Goal: Navigation & Orientation: Find specific page/section

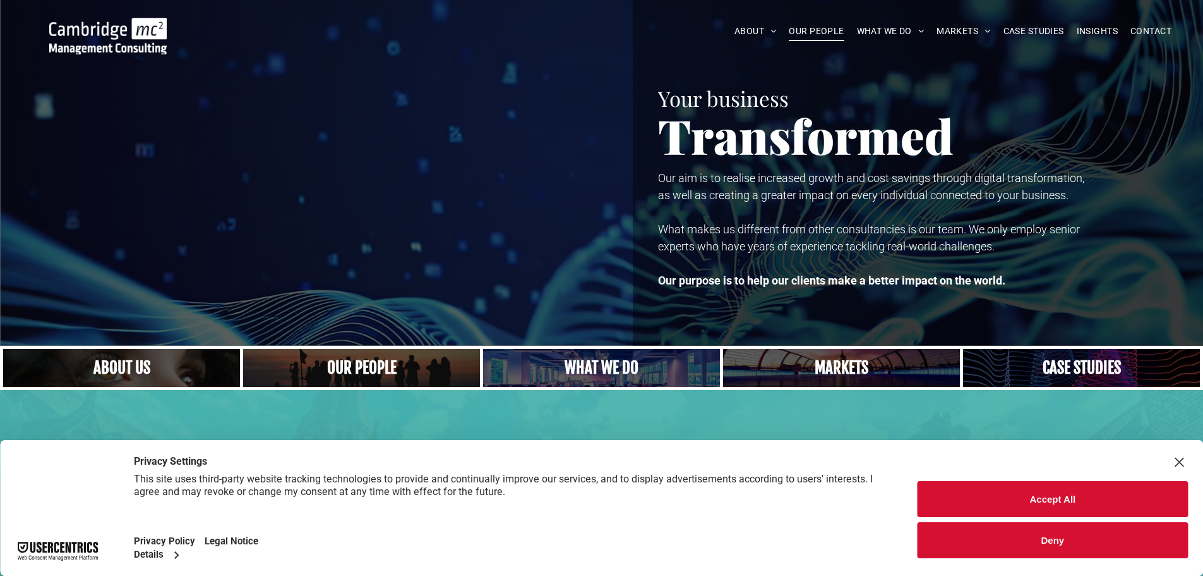
click at [827, 34] on span "OUR PEOPLE" at bounding box center [816, 31] width 55 height 20
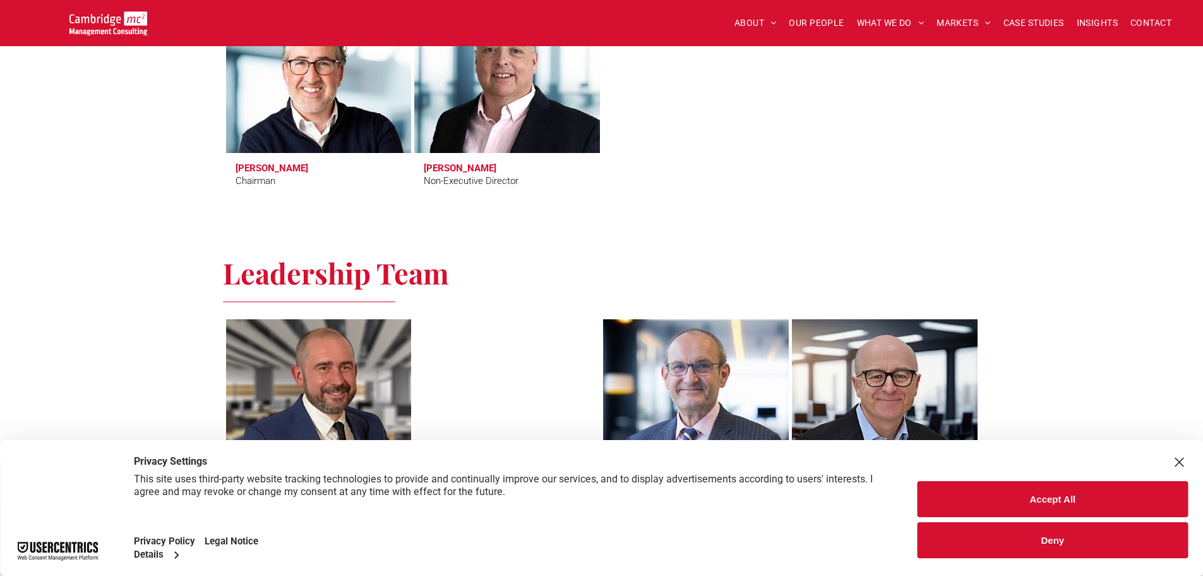
scroll to position [797, 0]
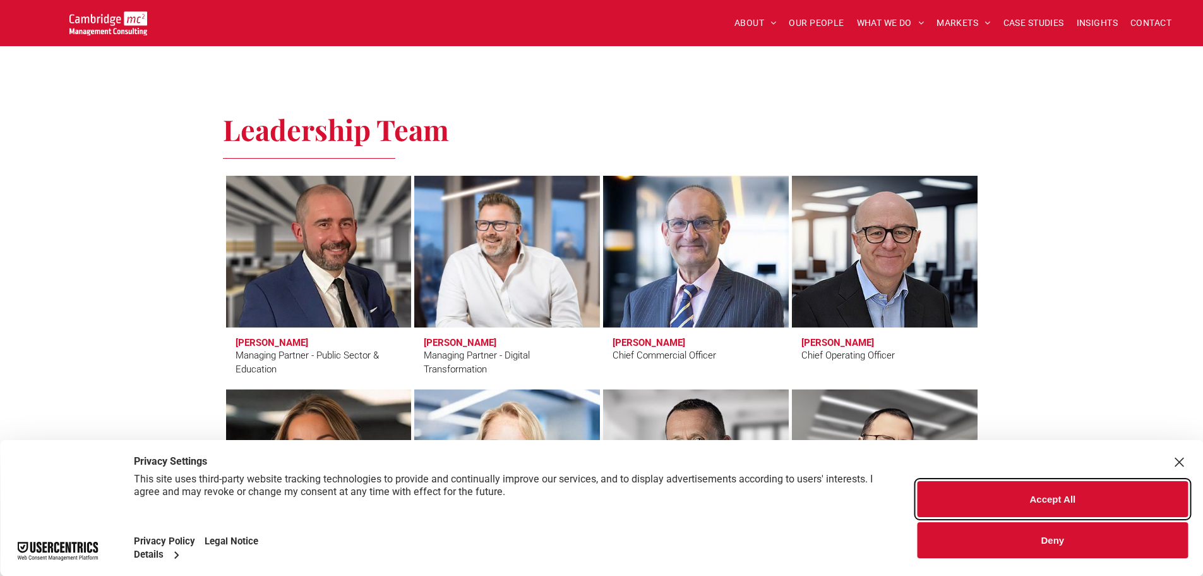
click at [1157, 489] on button "Accept All" at bounding box center [1053, 499] width 270 height 36
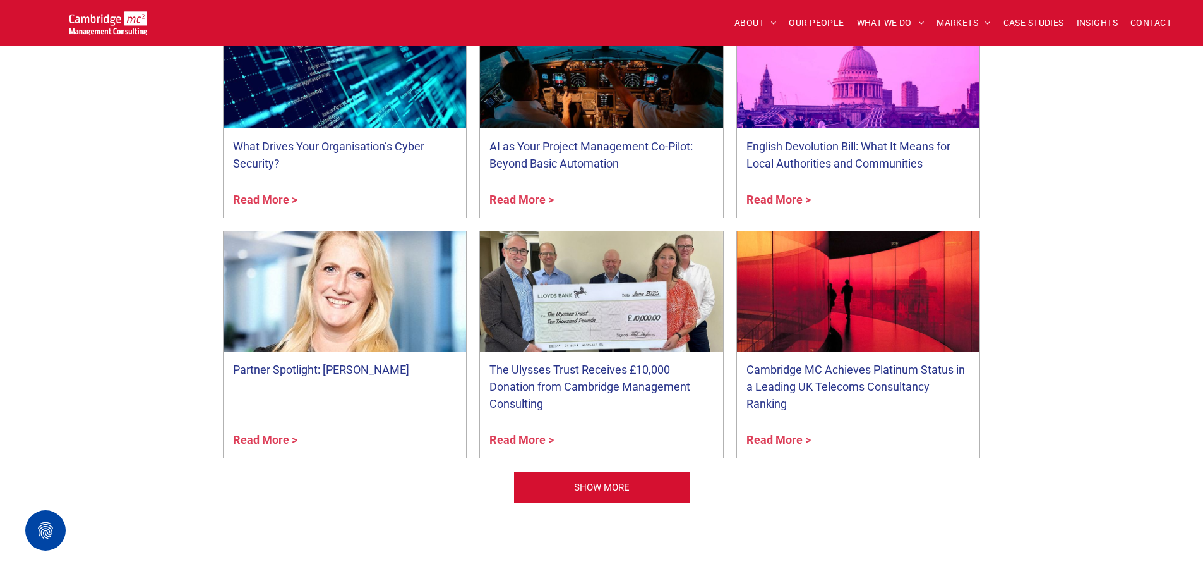
scroll to position [5432, 0]
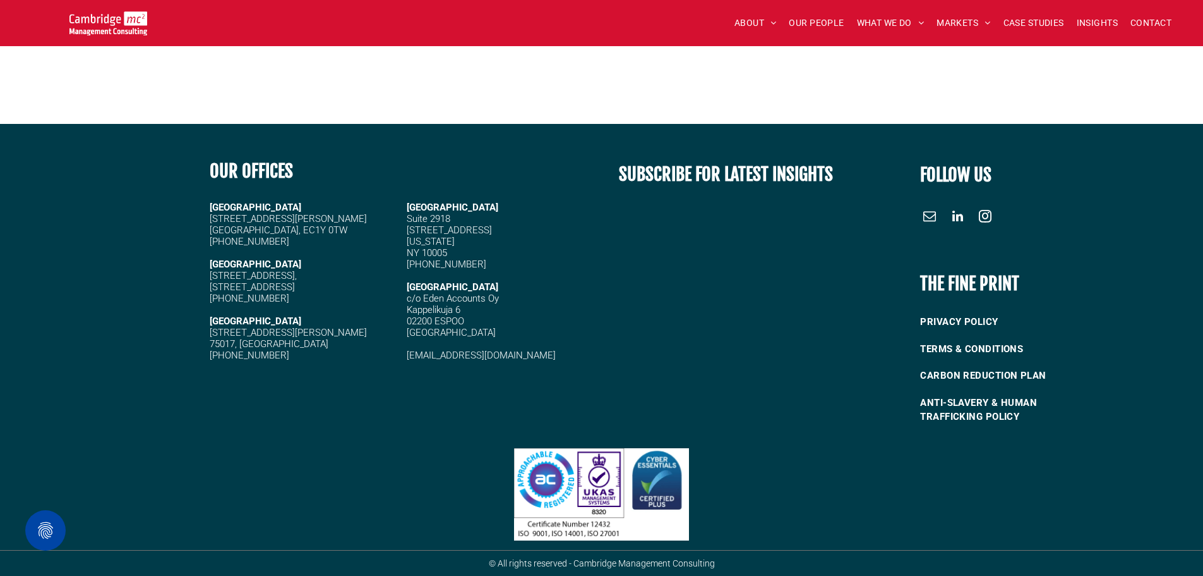
drag, startPoint x: 1207, startPoint y: 142, endPoint x: 1227, endPoint y: 605, distance: 464.1
